Goal: Information Seeking & Learning: Learn about a topic

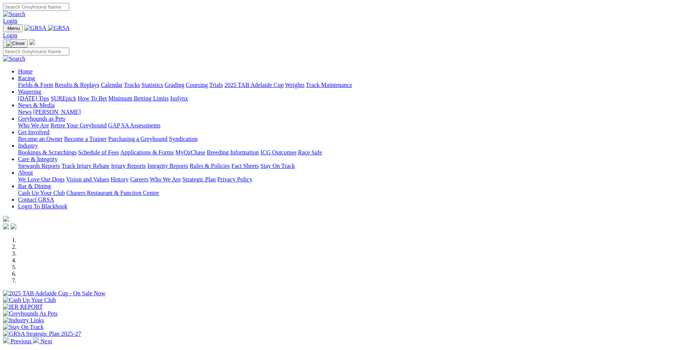
click at [99, 82] on link "Results & Replays" at bounding box center [77, 85] width 45 height 6
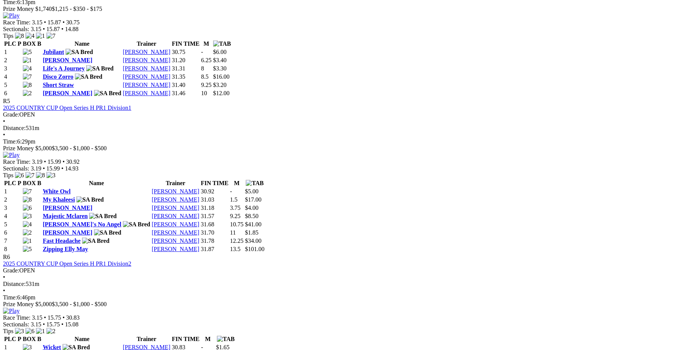
scroll to position [862, 0]
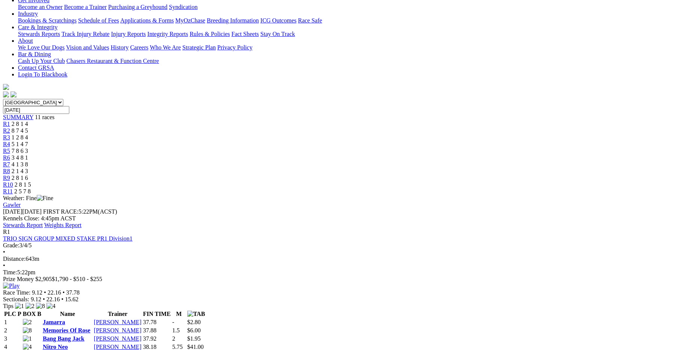
scroll to position [37, 0]
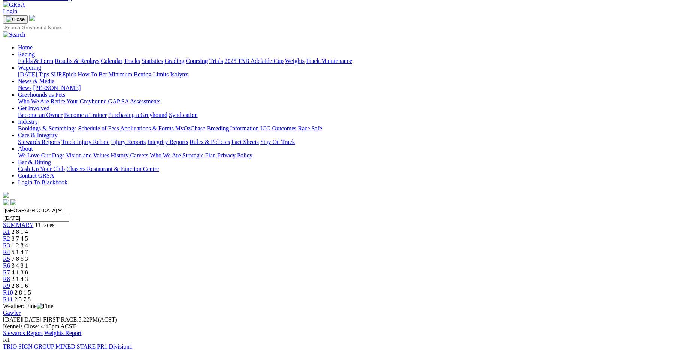
click at [53, 58] on link "Fields & Form" at bounding box center [35, 61] width 35 height 6
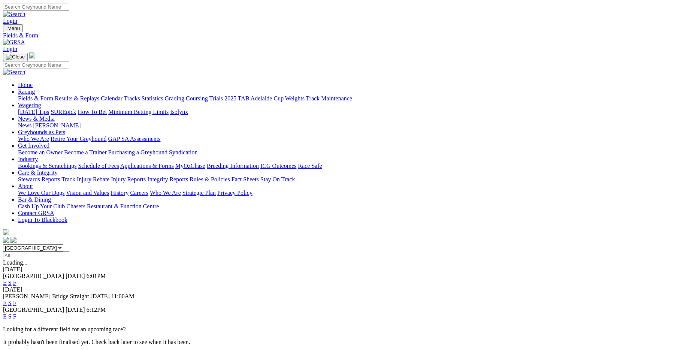
click at [16, 280] on link "F" at bounding box center [14, 283] width 3 height 6
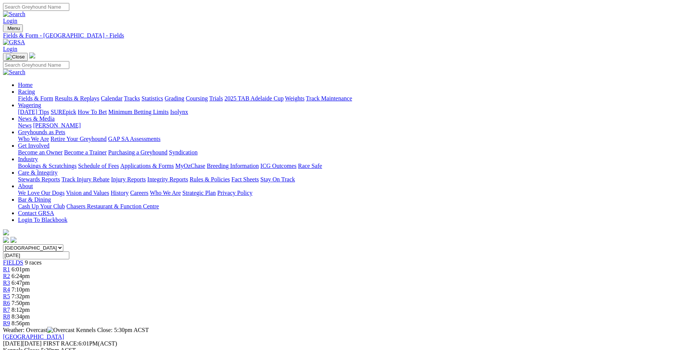
click at [53, 95] on link "Fields & Form" at bounding box center [35, 98] width 35 height 6
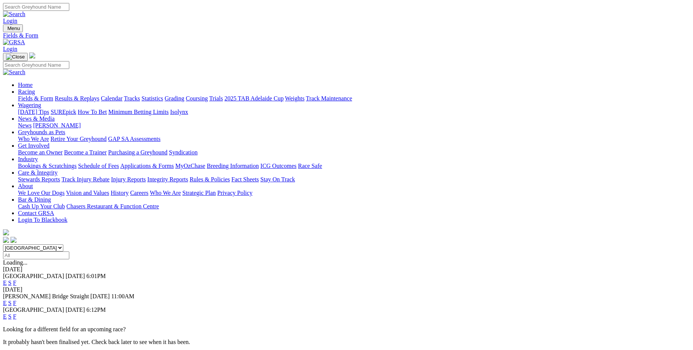
click at [16, 300] on link "F" at bounding box center [14, 303] width 3 height 6
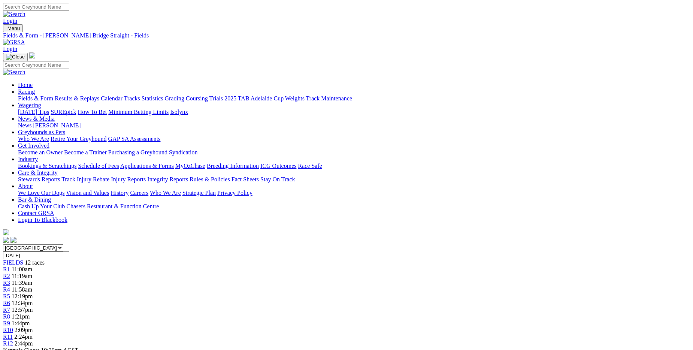
click at [53, 95] on link "Fields & Form" at bounding box center [35, 98] width 35 height 6
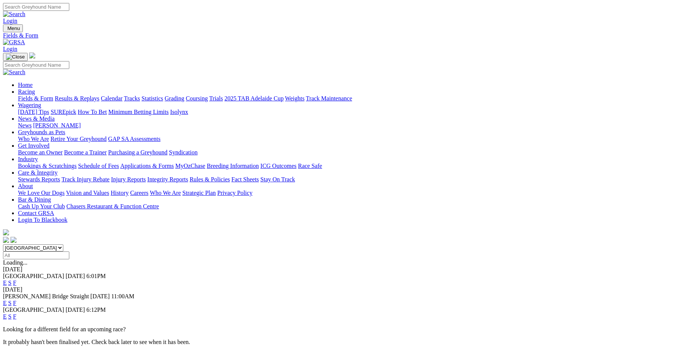
click at [16, 313] on link "F" at bounding box center [14, 316] width 3 height 6
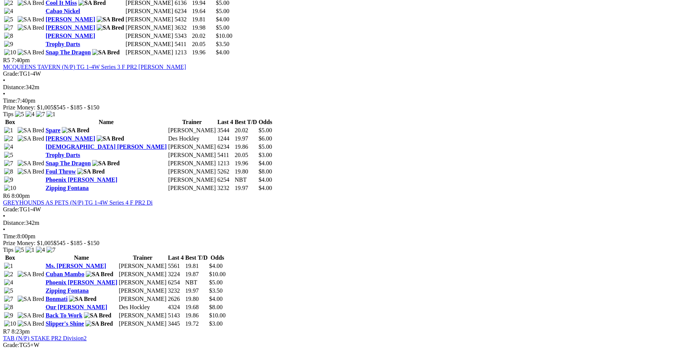
scroll to position [937, 0]
